Goal: Transaction & Acquisition: Subscribe to service/newsletter

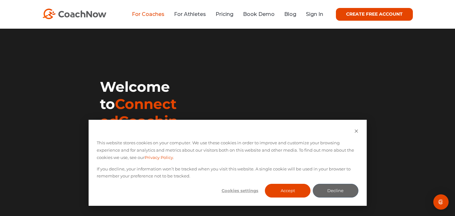
click at [149, 15] on link "For Coaches" at bounding box center [148, 14] width 33 height 6
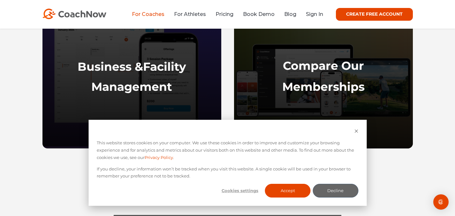
scroll to position [466, 0]
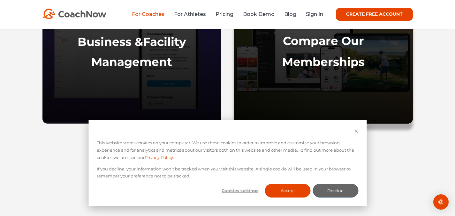
click at [331, 56] on strong "Memberships" at bounding box center [323, 62] width 82 height 14
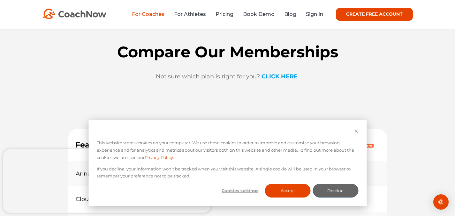
scroll to position [4766, 0]
click at [357, 132] on icon "Dismiss cookie banner" at bounding box center [356, 131] width 4 height 4
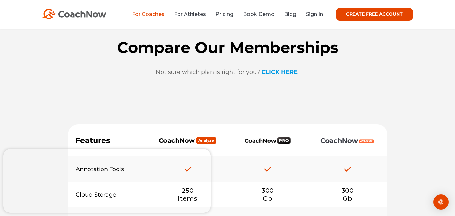
scroll to position [4800, 0]
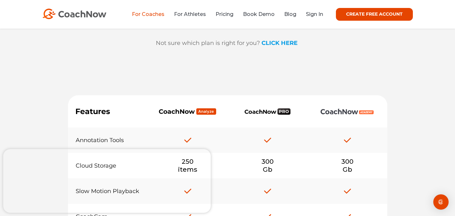
click at [283, 47] on strong "CLICK HERE" at bounding box center [279, 43] width 36 height 7
click at [368, 14] on link "CREATE FREE ACCOUNT" at bounding box center [374, 14] width 77 height 13
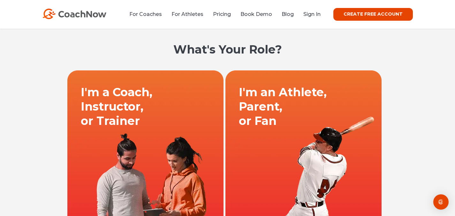
click at [149, 121] on link at bounding box center [145, 148] width 158 height 156
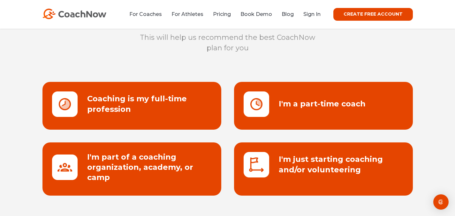
scroll to position [58, 0]
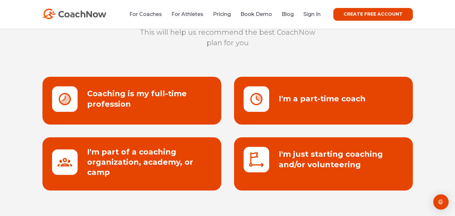
click at [277, 115] on link at bounding box center [323, 101] width 179 height 48
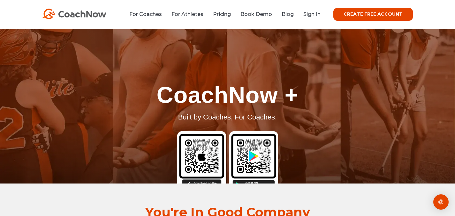
click at [404, 16] on link "CREATE FREE ACCOUNT" at bounding box center [372, 14] width 79 height 13
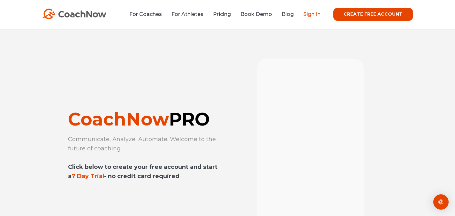
click at [316, 15] on link "Sign In" at bounding box center [311, 14] width 17 height 6
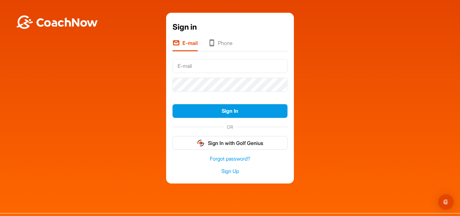
click at [221, 69] on input "text" at bounding box center [229, 66] width 115 height 14
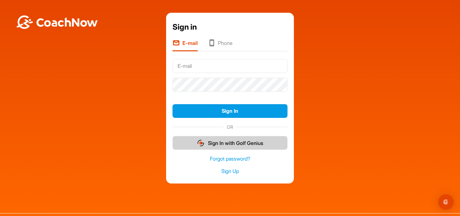
click at [199, 144] on img "button" at bounding box center [201, 143] width 8 height 8
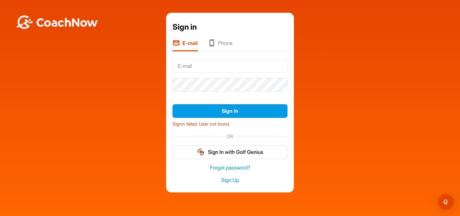
click at [218, 63] on input "text" at bounding box center [229, 66] width 115 height 14
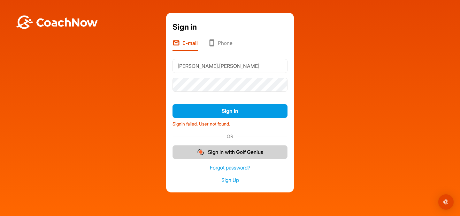
type input "[PERSON_NAME].[PERSON_NAME]"
click at [221, 154] on button "Sign In with Golf Genius" at bounding box center [229, 153] width 115 height 14
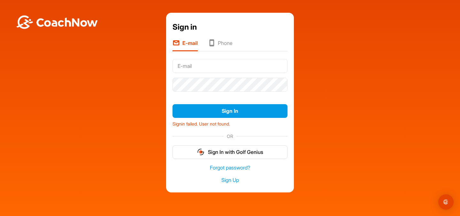
click at [215, 67] on input "text" at bounding box center [229, 66] width 115 height 14
click at [221, 185] on div "Forgot password? Sign Up" at bounding box center [229, 175] width 115 height 30
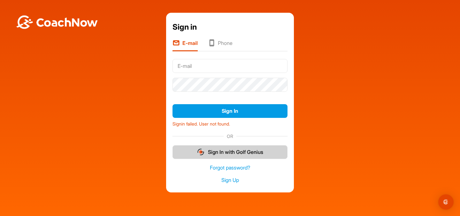
click at [210, 156] on button "Sign In with Golf Genius" at bounding box center [229, 153] width 115 height 14
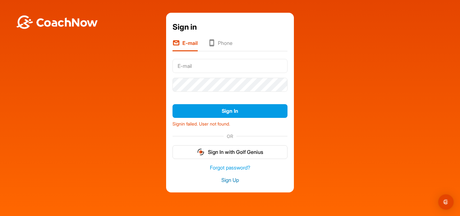
click at [222, 181] on link "Sign Up" at bounding box center [229, 180] width 115 height 7
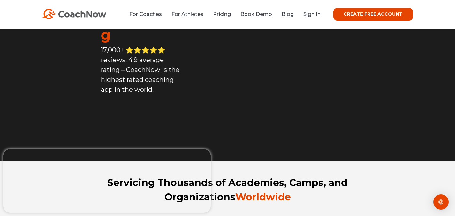
scroll to position [105, 0]
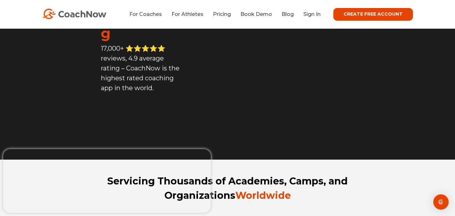
drag, startPoint x: 455, startPoint y: 18, endPoint x: 415, endPoint y: 23, distance: 40.2
click at [226, 17] on link "Pricing" at bounding box center [222, 14] width 18 height 6
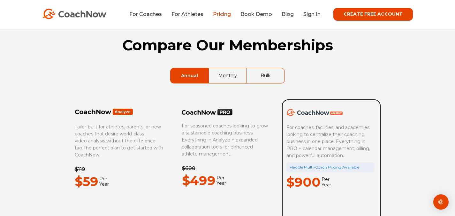
scroll to position [26, 0]
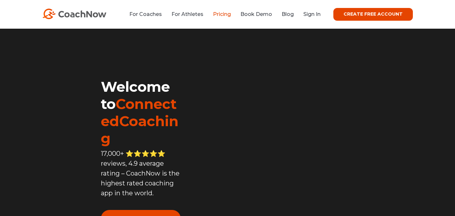
click at [229, 16] on link "Pricing" at bounding box center [222, 14] width 18 height 6
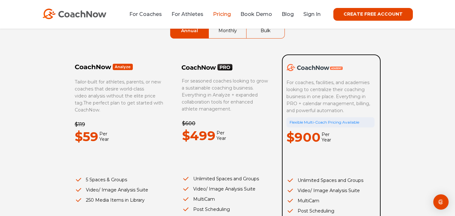
scroll to position [48, 0]
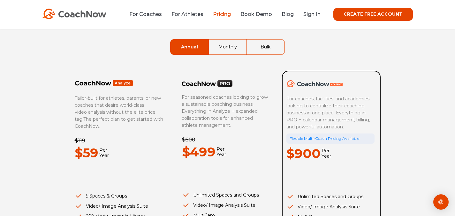
click at [202, 102] on p "For seasoned coaches looking to grow a sustainable coaching business. Everythin…" at bounding box center [226, 111] width 88 height 35
click at [222, 53] on link "Monthly" at bounding box center [228, 47] width 38 height 15
